Goal: Information Seeking & Learning: Learn about a topic

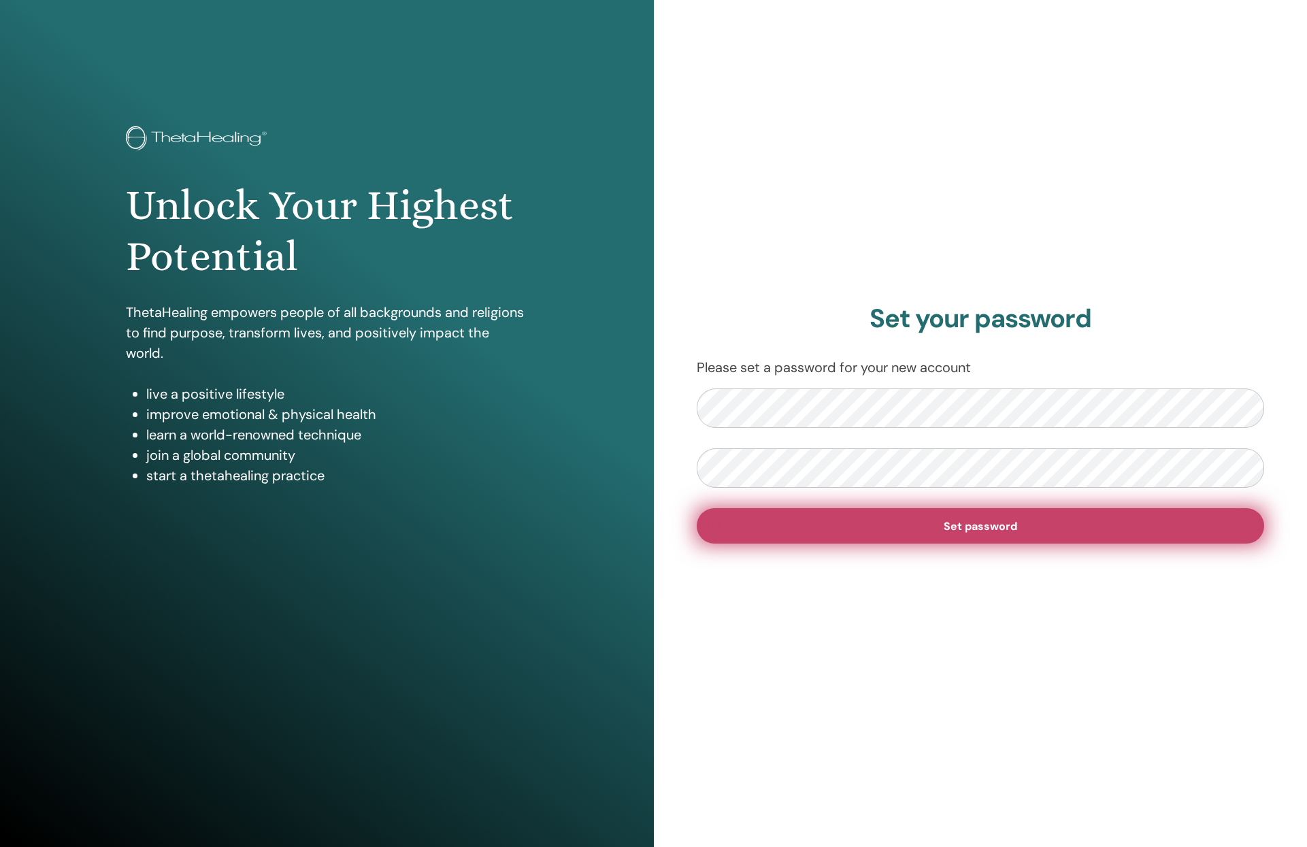
click at [983, 534] on button "Set password" at bounding box center [981, 525] width 568 height 35
click at [903, 530] on button "Set password" at bounding box center [981, 525] width 568 height 35
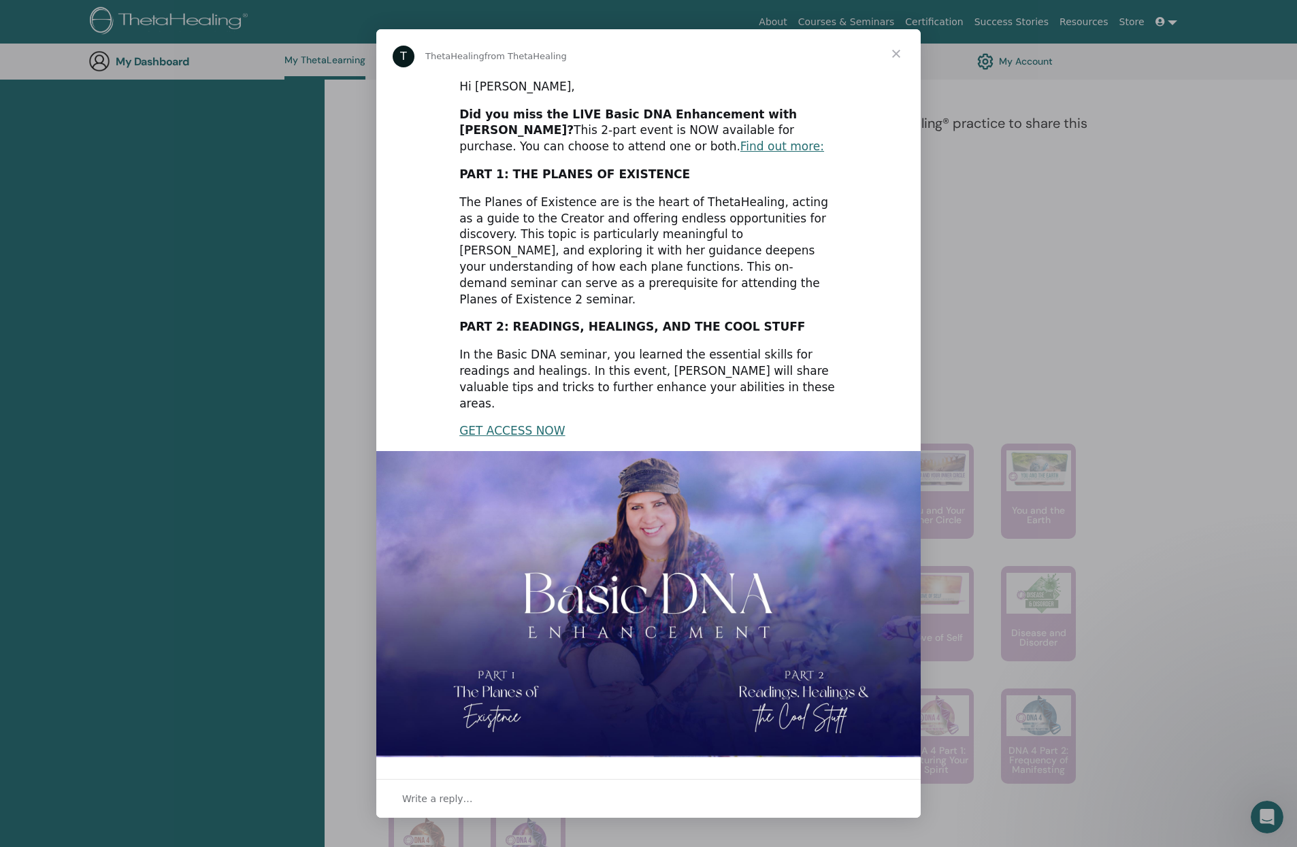
scroll to position [436, 0]
click at [741, 153] on link "Find out more:" at bounding box center [783, 147] width 84 height 14
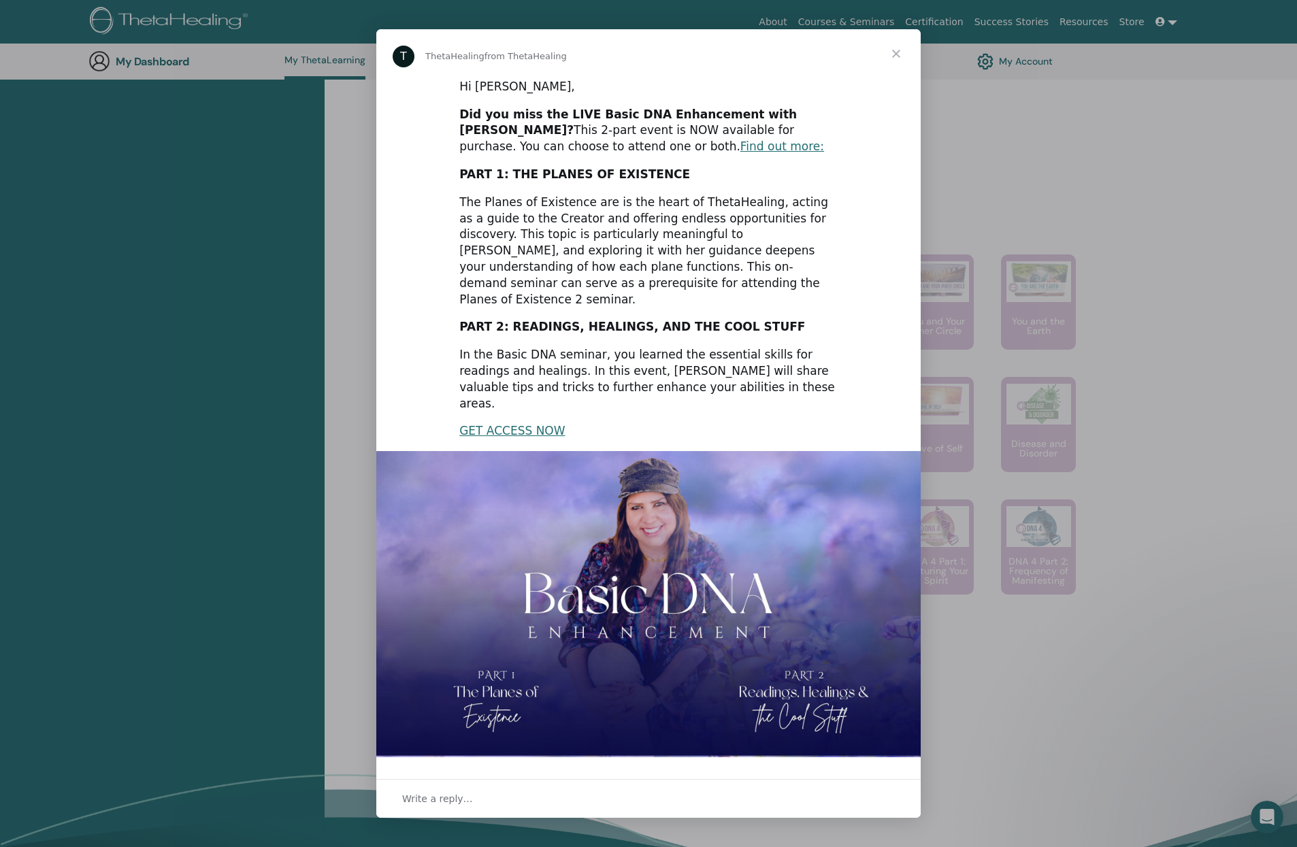
scroll to position [619, 0]
click at [514, 424] on link "GET ACCESS NOW" at bounding box center [511, 431] width 105 height 14
click at [741, 153] on link "Find out more:" at bounding box center [783, 147] width 84 height 14
click at [900, 66] on span "Close" at bounding box center [896, 53] width 49 height 49
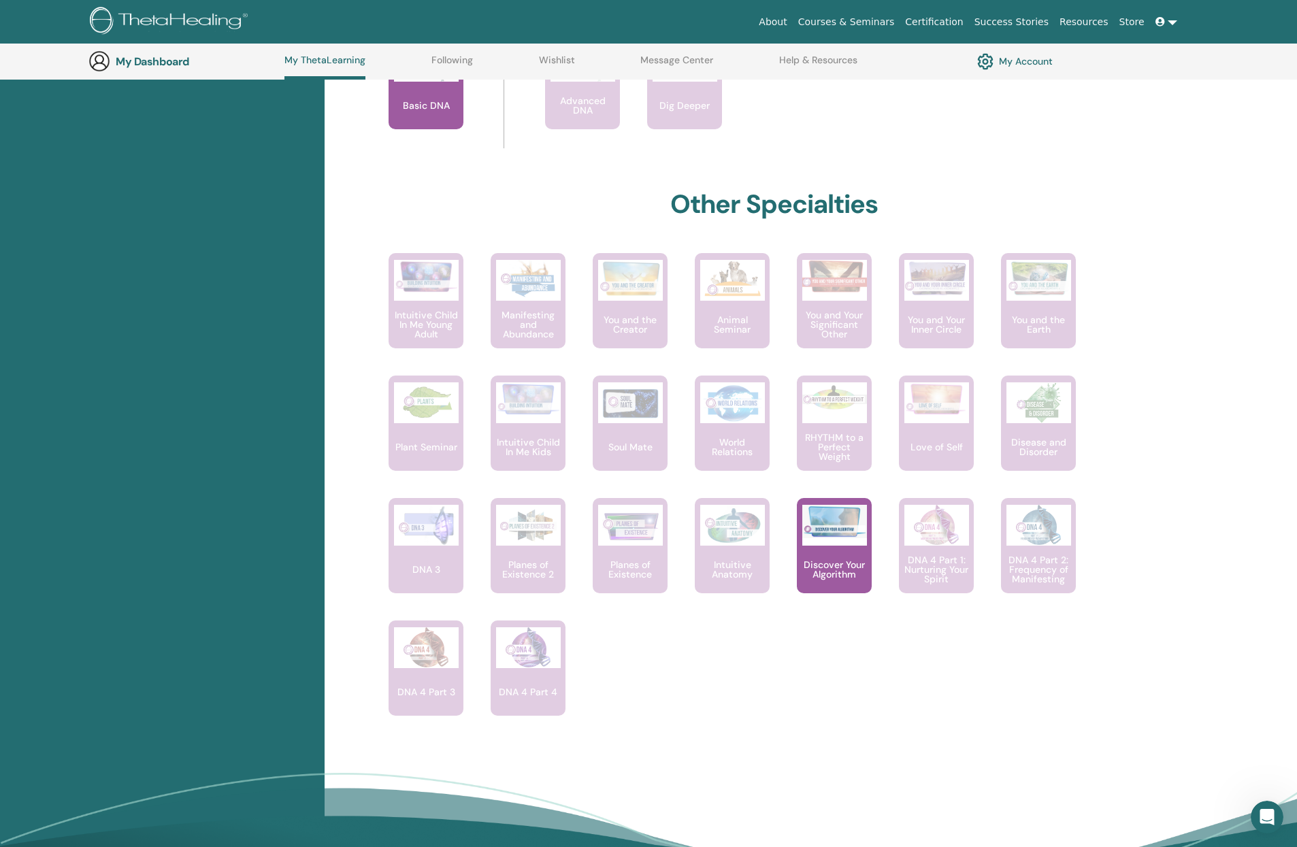
click at [1227, 381] on div "Hello, Anne Your journey starts here; welcome to ThetaLearning HQ. Learn the wo…" at bounding box center [811, 238] width 973 height 1342
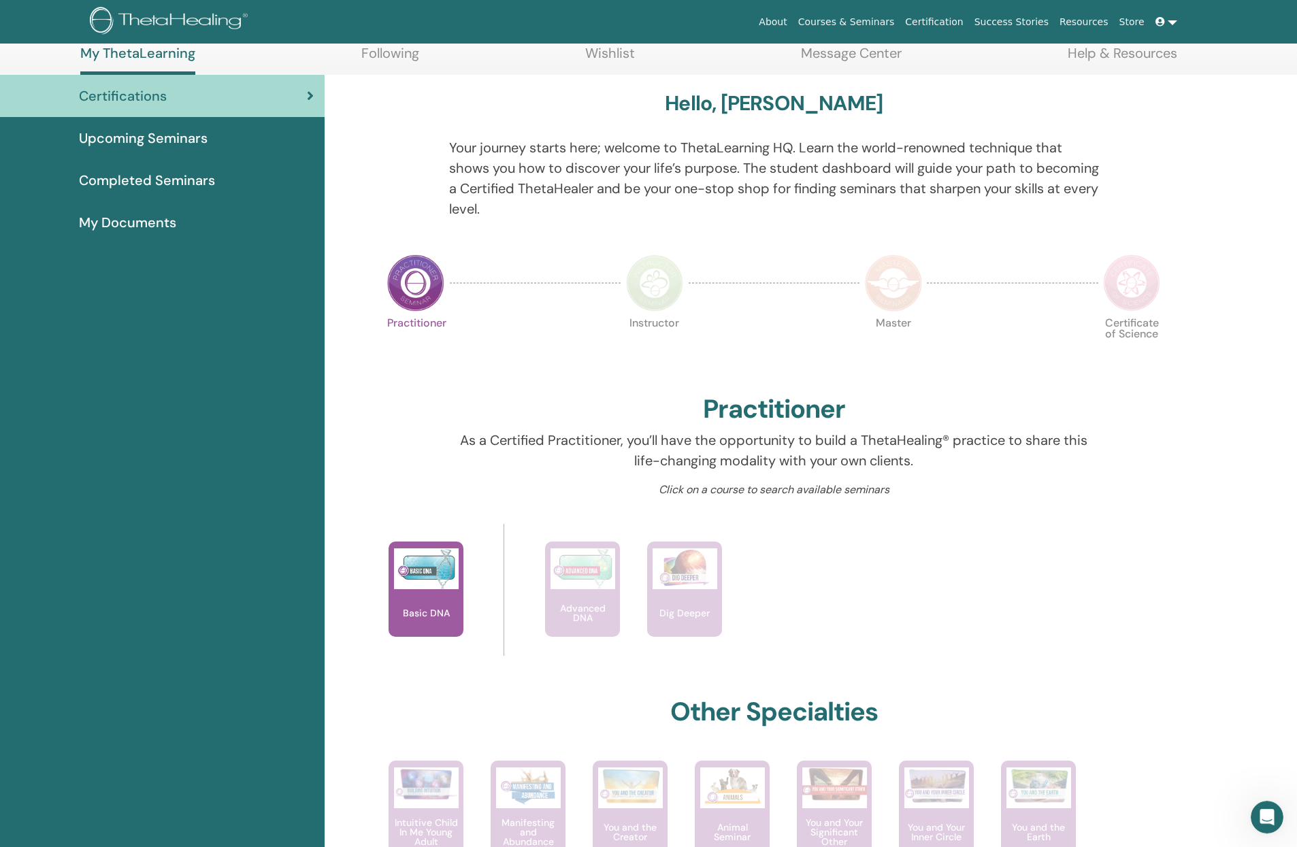
scroll to position [80, 0]
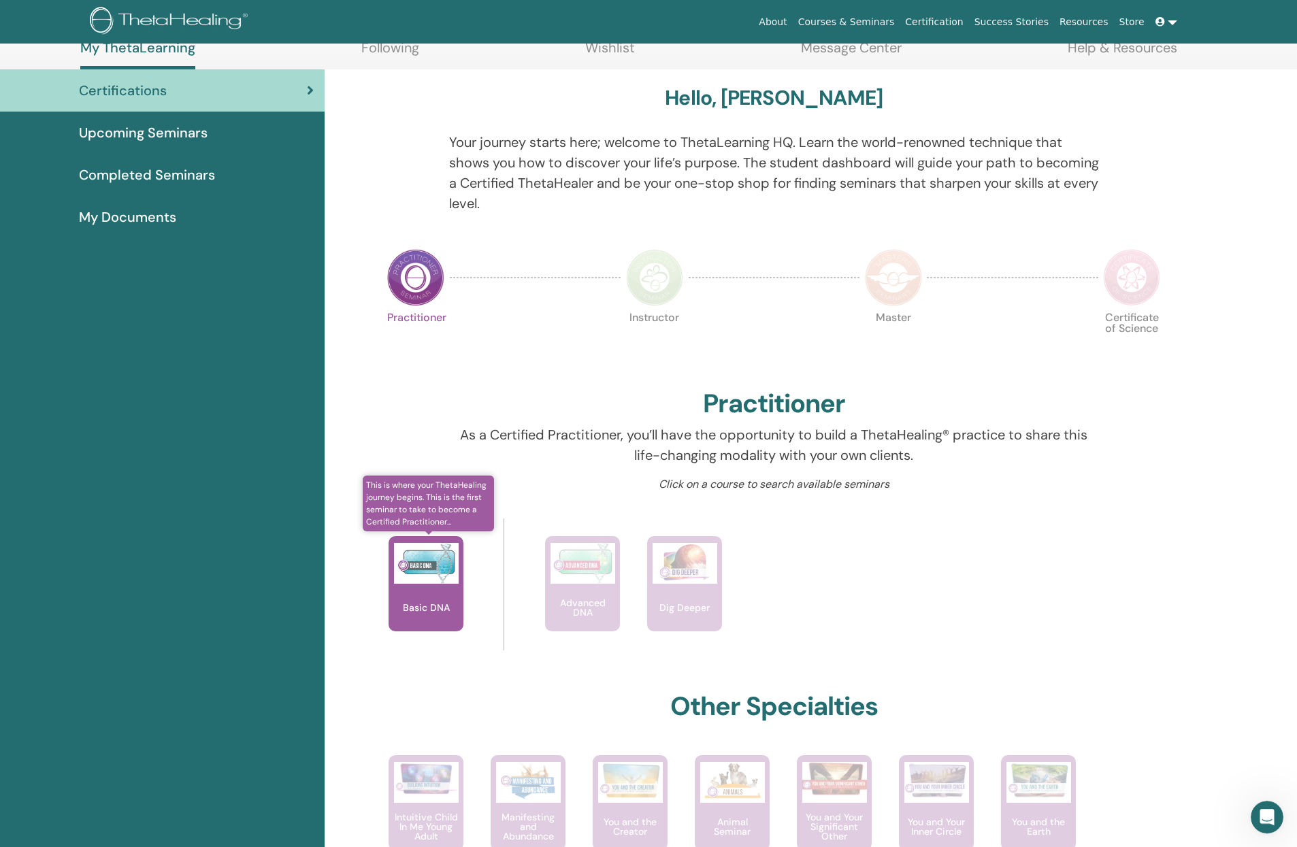
click at [421, 585] on div "Basic DNA" at bounding box center [426, 583] width 75 height 95
